Goal: Navigation & Orientation: Find specific page/section

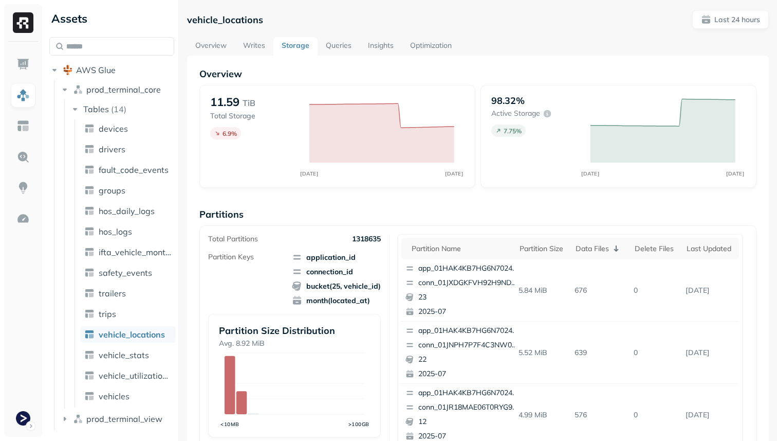
scroll to position [433, 0]
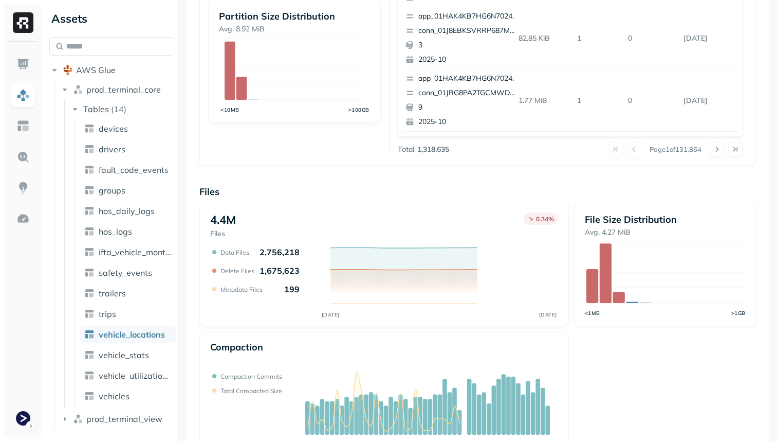
scroll to position [345, 0]
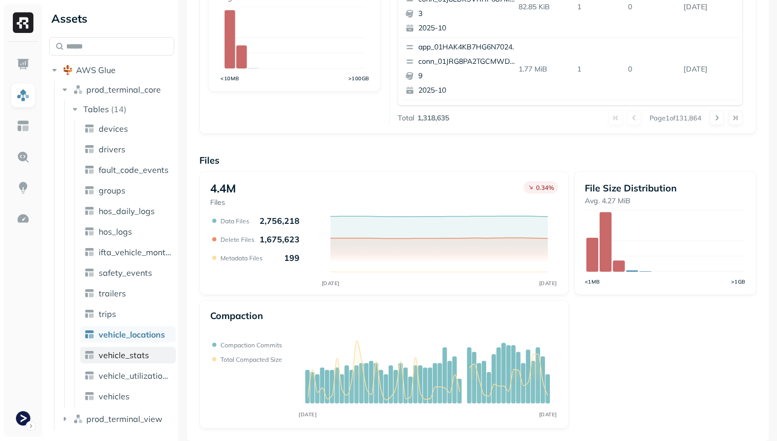
click at [131, 352] on span "vehicle_stats" at bounding box center [124, 355] width 50 height 10
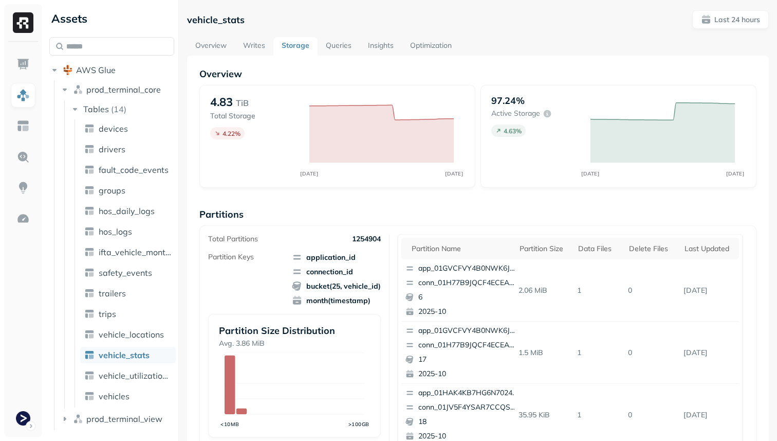
scroll to position [345, 0]
